Goal: Information Seeking & Learning: Learn about a topic

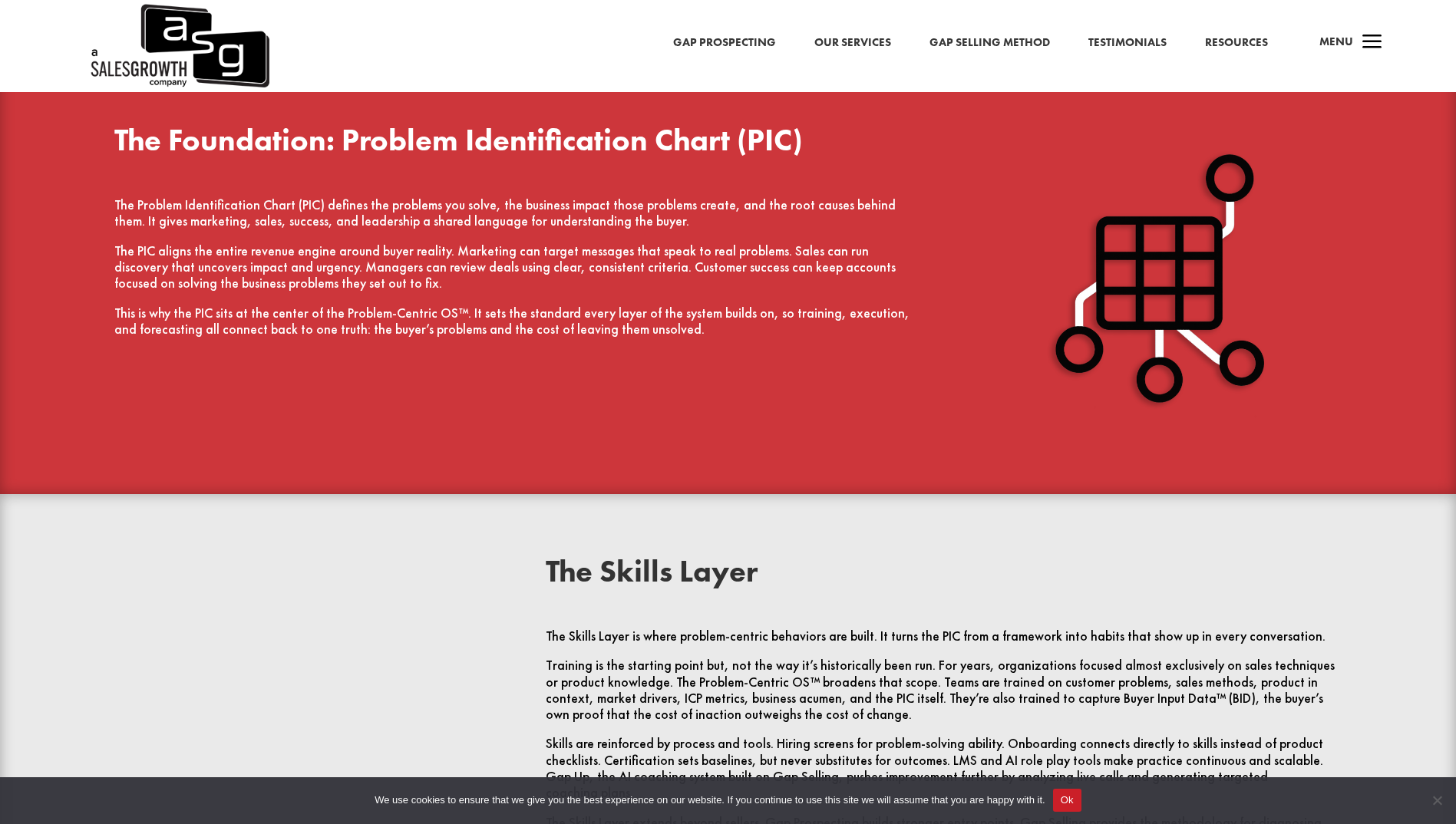
scroll to position [1994, 0]
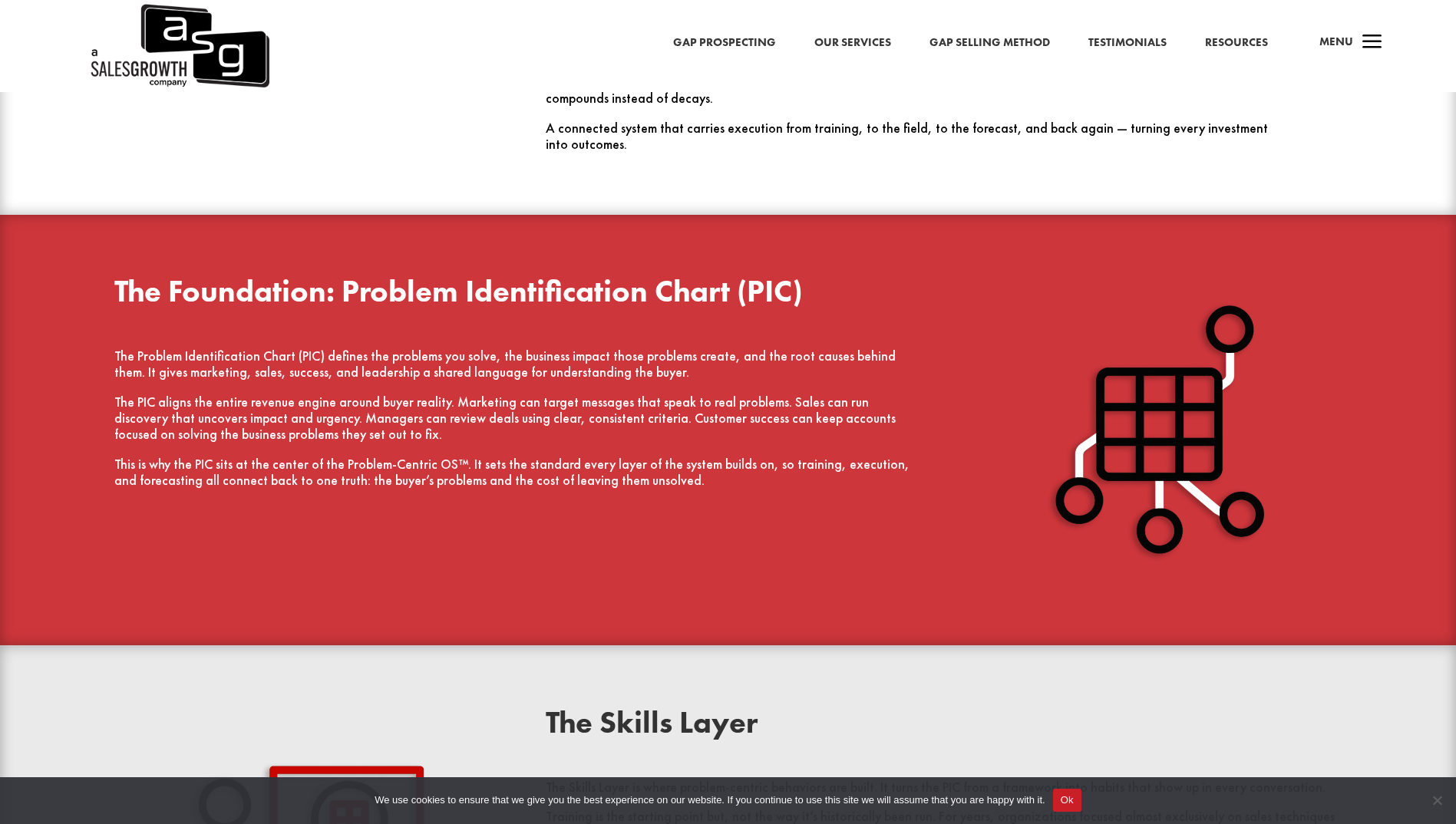
click at [853, 38] on link "Our Services" at bounding box center [852, 43] width 76 height 20
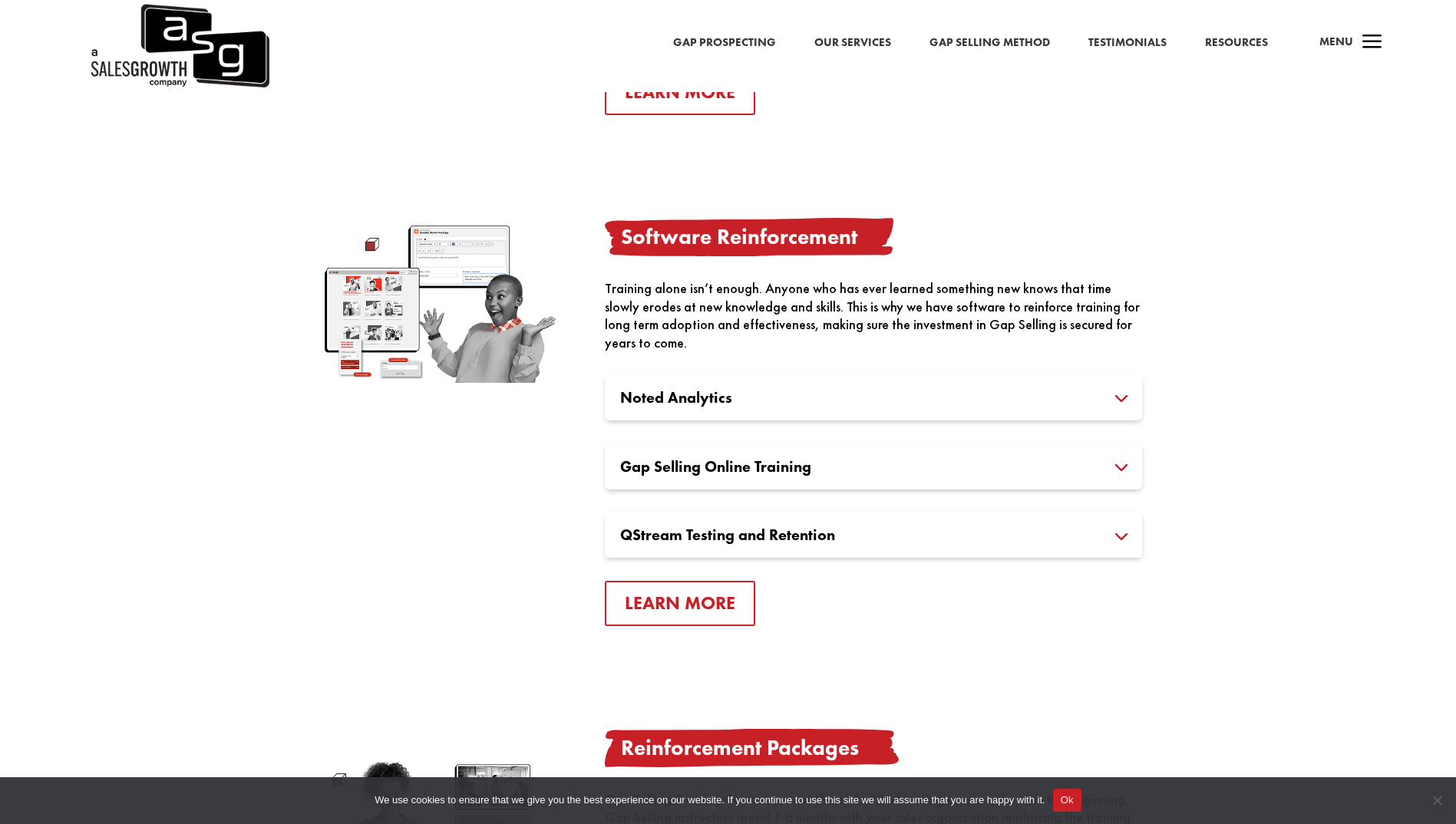
scroll to position [1534, 0]
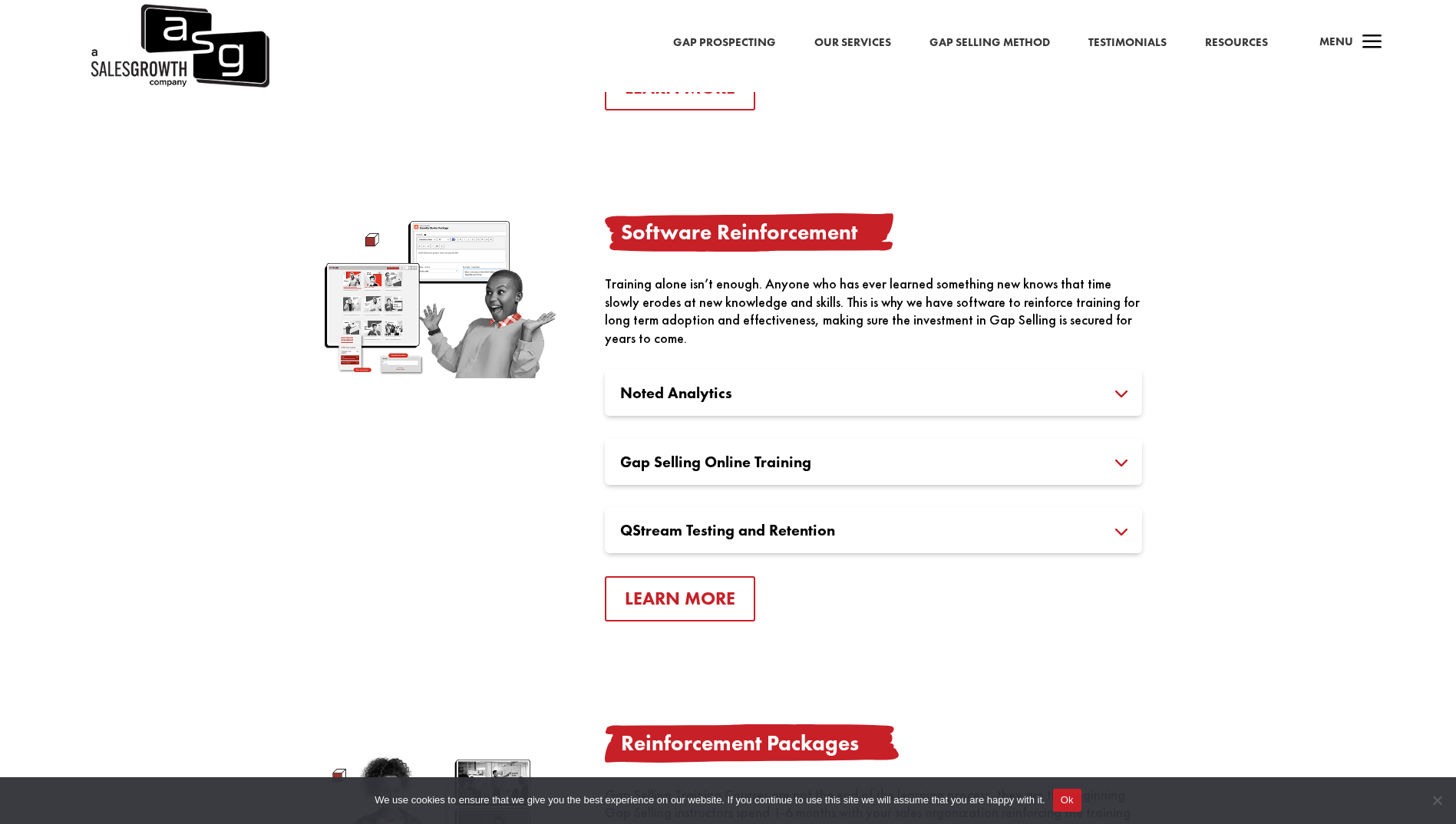
click at [741, 391] on h3 "Noted Analytics" at bounding box center [873, 392] width 507 height 16
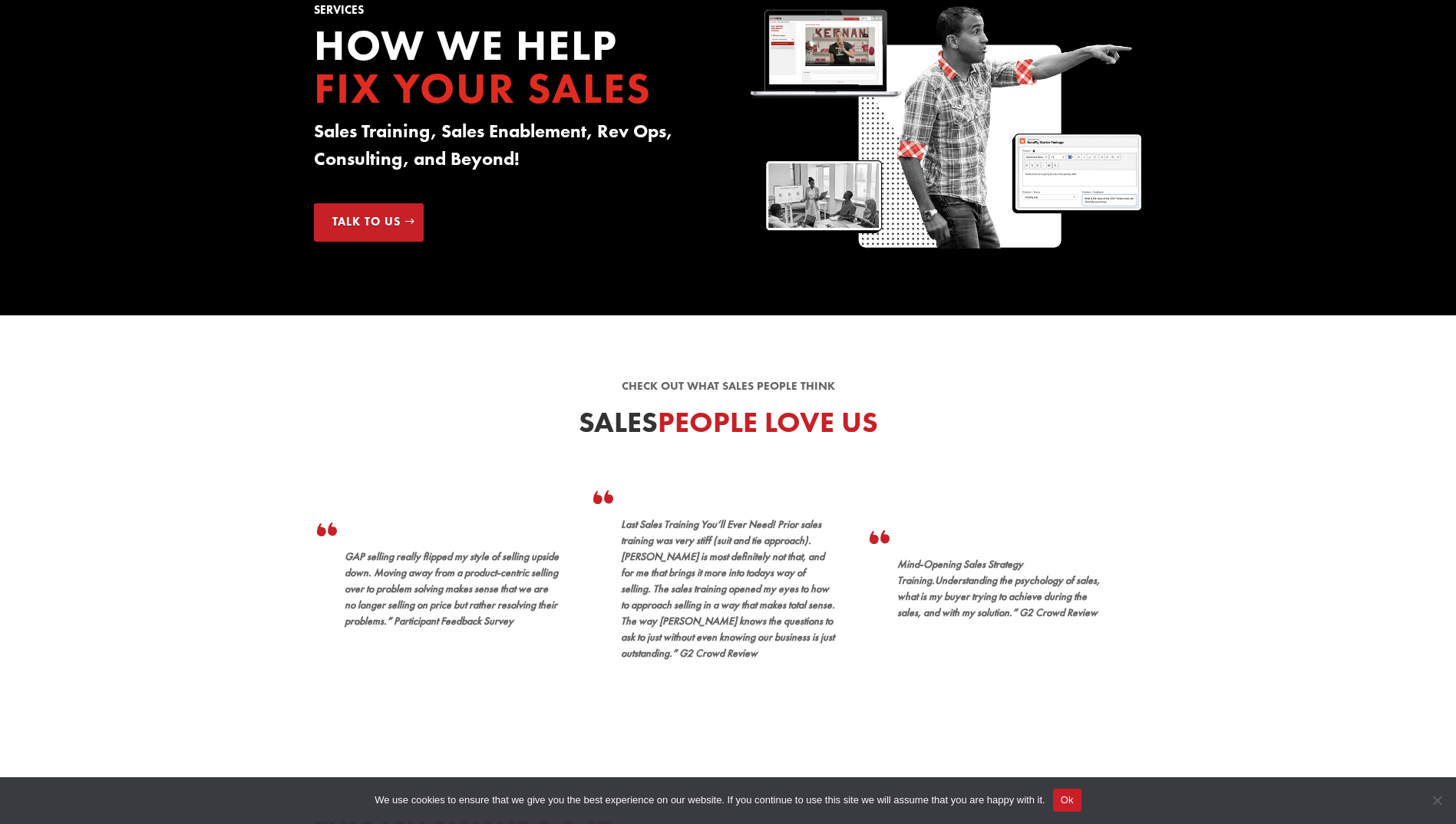
scroll to position [0, 0]
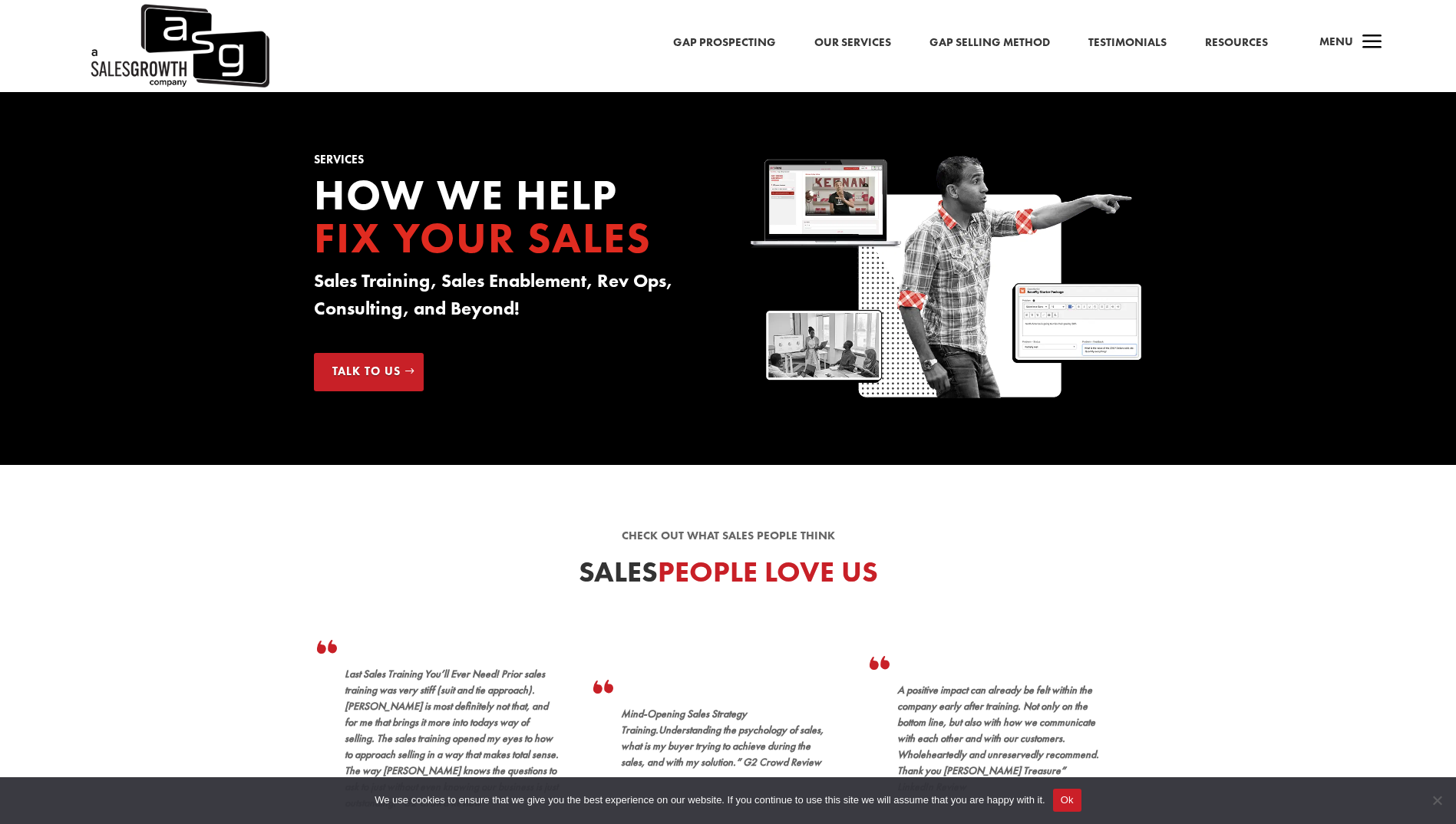
click at [1020, 41] on link "Gap Selling Method" at bounding box center [990, 43] width 121 height 20
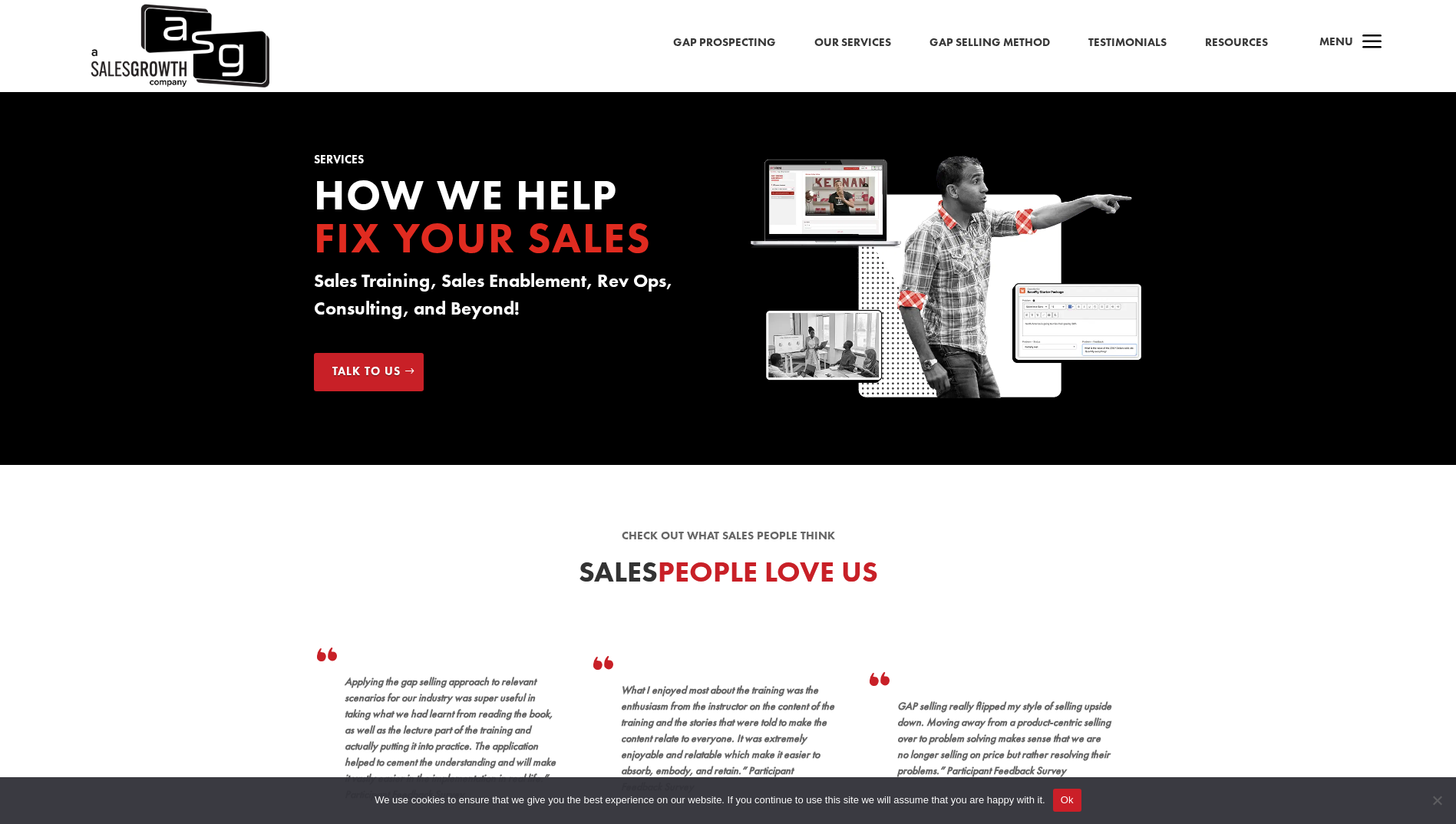
click at [1072, 802] on button "Ok" at bounding box center [1067, 800] width 29 height 23
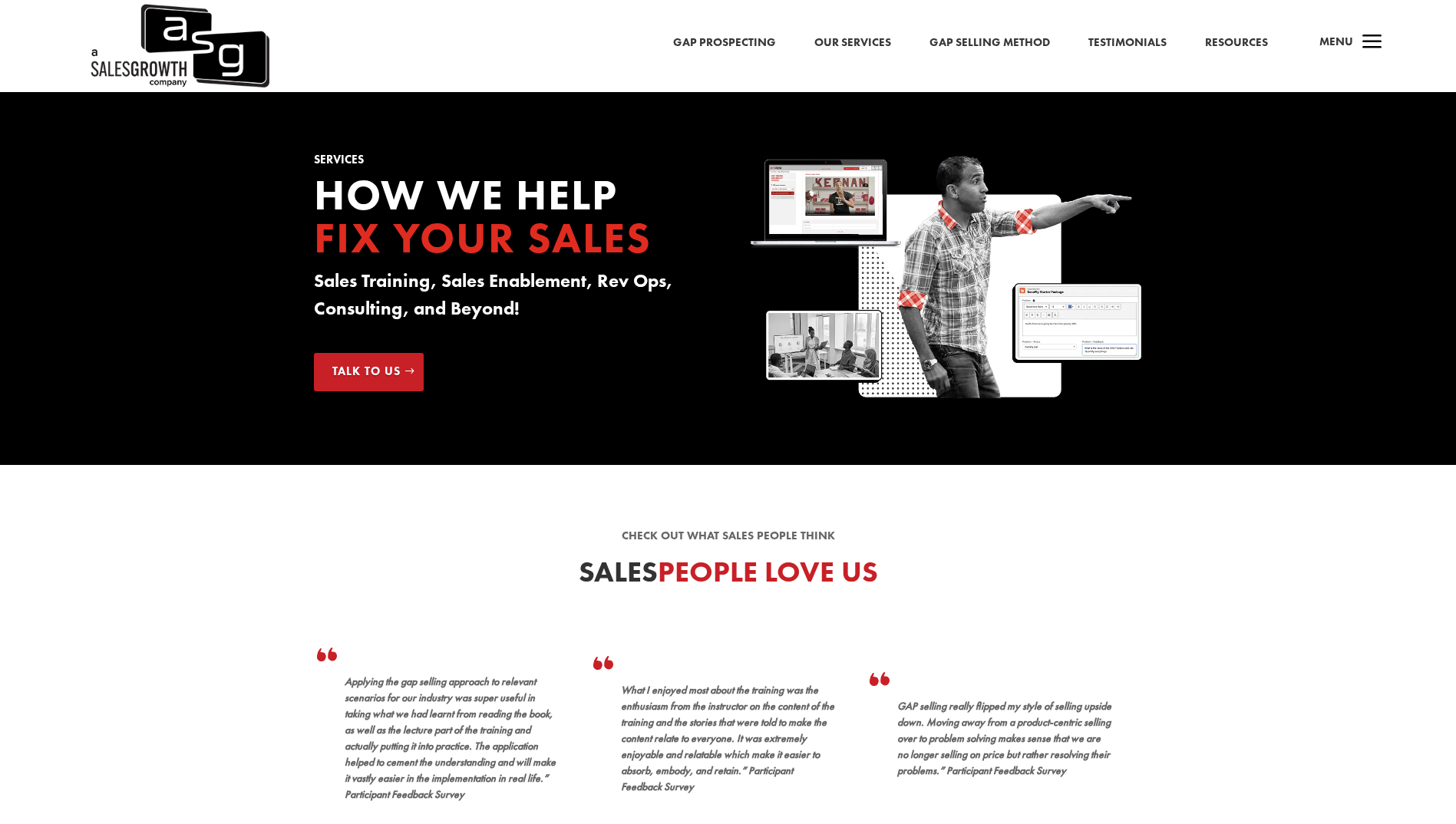
click at [1001, 41] on link "Gap Selling Method" at bounding box center [990, 43] width 121 height 20
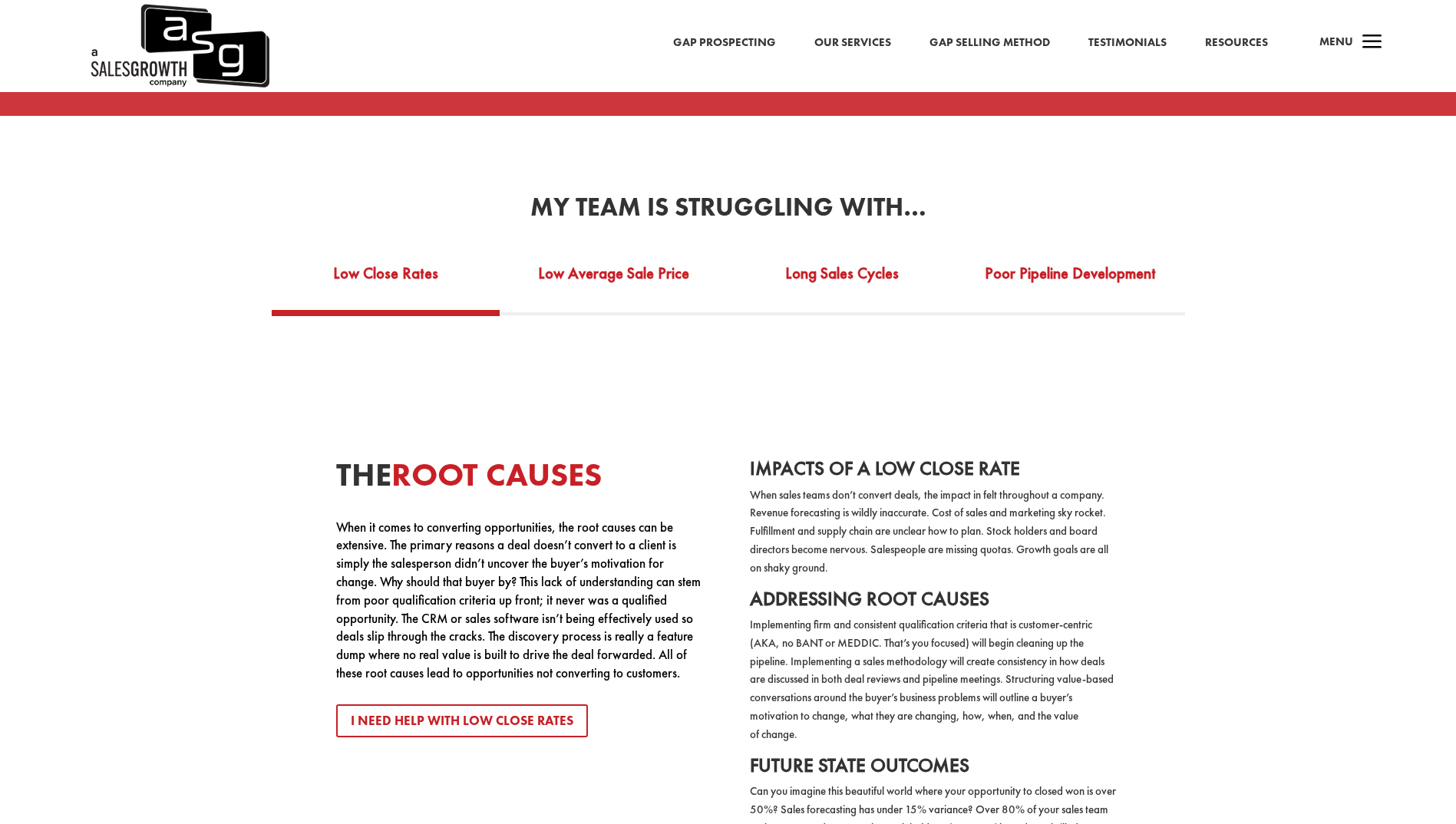
scroll to position [2991, 0]
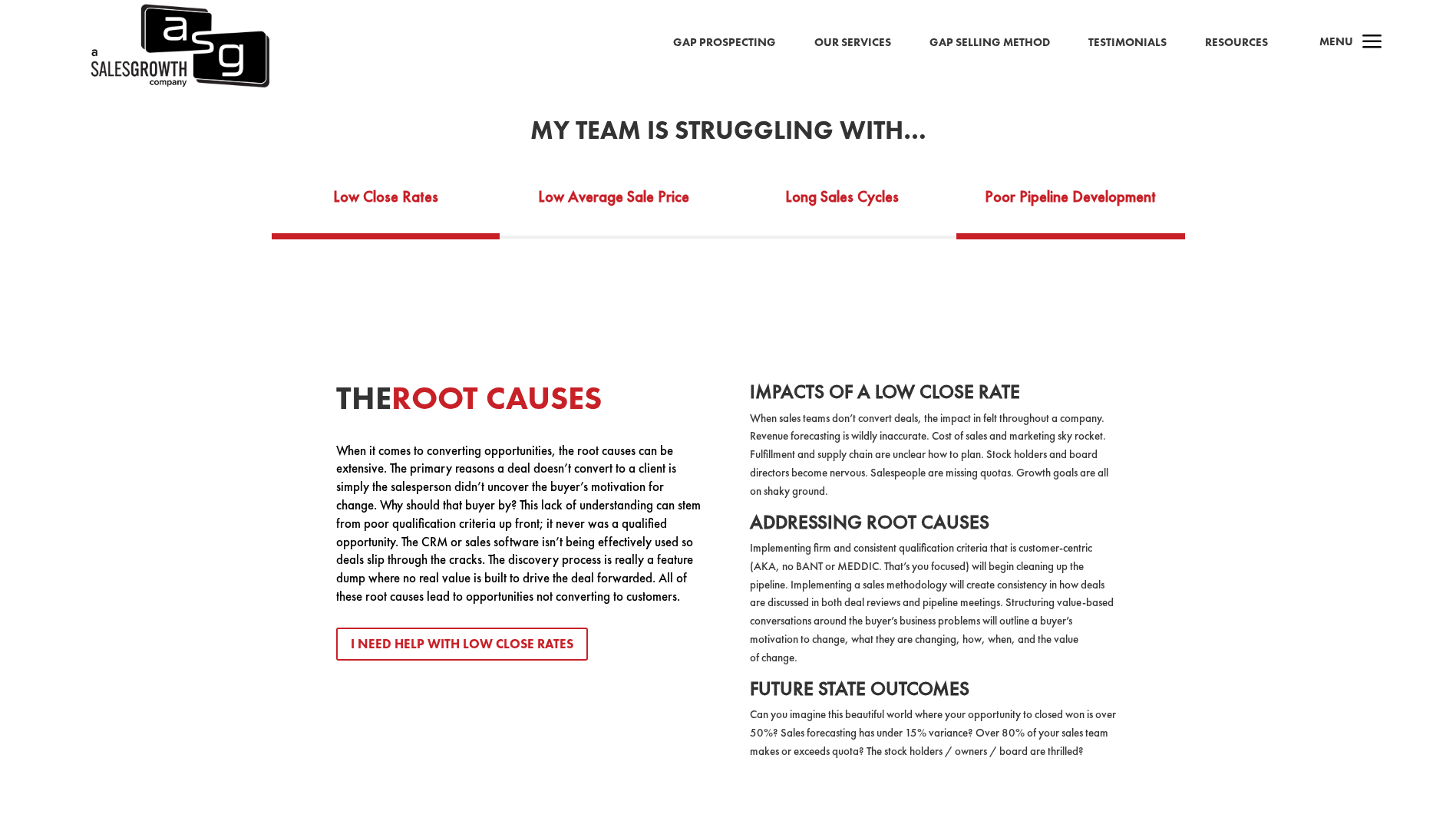
click at [1016, 181] on link "Poor Pipeline Development" at bounding box center [1070, 207] width 228 height 53
